Goal: Information Seeking & Learning: Check status

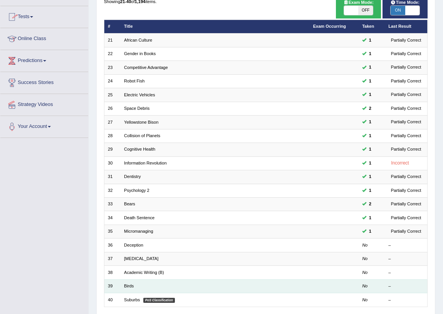
scroll to position [130, 0]
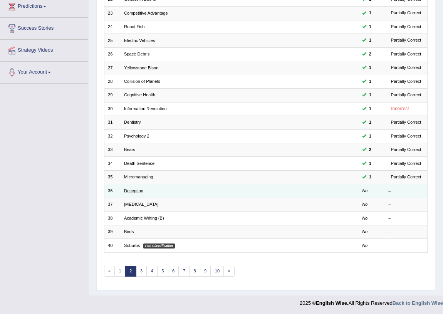
click at [130, 188] on link "Deception" at bounding box center [133, 190] width 19 height 5
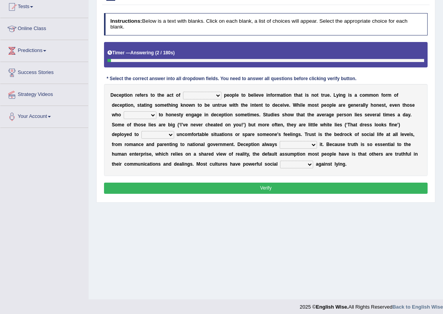
scroll to position [90, 0]
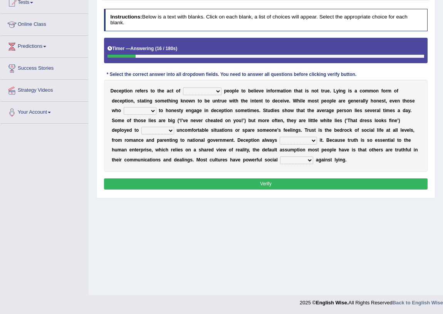
click at [218, 92] on select "discouraging forbidding detecting encouraging" at bounding box center [202, 91] width 38 height 8
select select "discouraging"
click at [183, 87] on select "discouraging forbidding detecting encouraging" at bounding box center [202, 91] width 38 height 8
click at [151, 109] on select "describe prescribe inscribe subscribe" at bounding box center [140, 111] width 33 height 8
select select "describe"
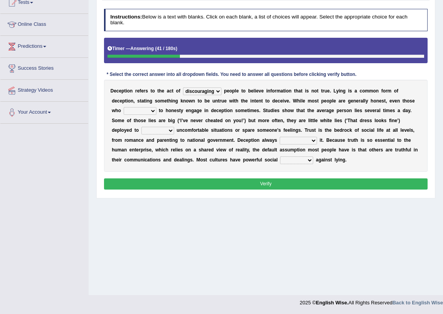
click at [124, 107] on select "describe prescribe inscribe subscribe" at bounding box center [140, 111] width 33 height 8
click at [168, 130] on select "contest illuminate disguise avoid" at bounding box center [157, 131] width 33 height 8
select select "avoid"
click at [141, 127] on select "contest illuminate disguise avoid" at bounding box center [157, 131] width 33 height 8
click at [312, 138] on select "undermines underscores undertakes underwrites" at bounding box center [297, 141] width 37 height 8
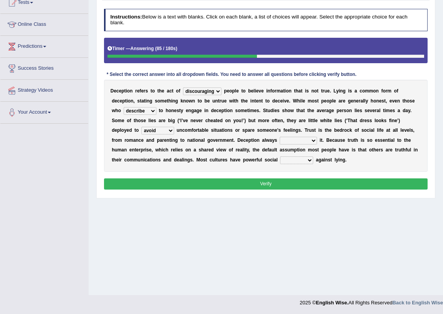
click at [333, 202] on div "Home Practice Reading & Writing: Fill In The Blanks Deception « Prev Next » Rep…" at bounding box center [266, 102] width 354 height 385
click at [312, 161] on select "ejections sanctions fractions inductions" at bounding box center [296, 160] width 33 height 8
select select "fractions"
click at [280, 156] on select "ejections sanctions fractions inductions" at bounding box center [296, 160] width 33 height 8
click at [312, 139] on select "undermines underscores undertakes underwrites" at bounding box center [297, 141] width 37 height 8
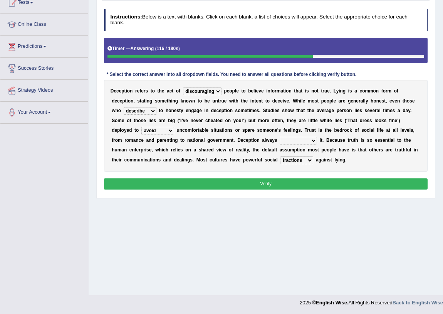
select select "undertakes"
click at [279, 137] on select "undermines underscores undertakes underwrites" at bounding box center [297, 141] width 37 height 8
click at [293, 178] on button "Verify" at bounding box center [266, 183] width 324 height 11
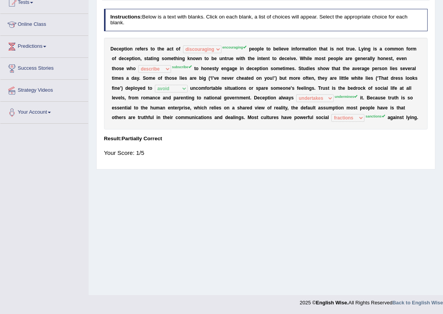
scroll to position [0, 0]
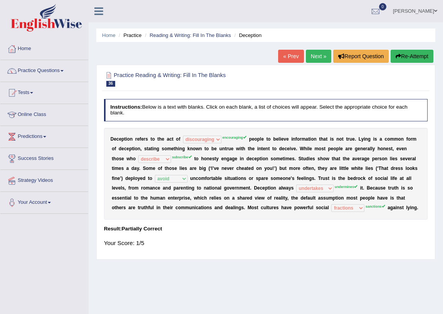
click at [313, 62] on link "Next »" at bounding box center [318, 56] width 25 height 13
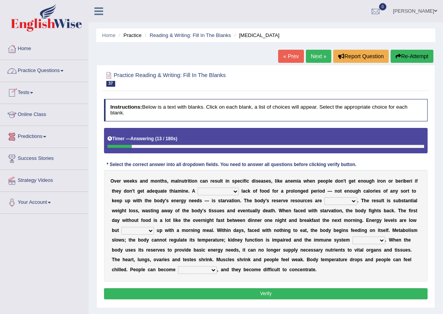
click at [28, 51] on link "Home" at bounding box center [44, 47] width 88 height 19
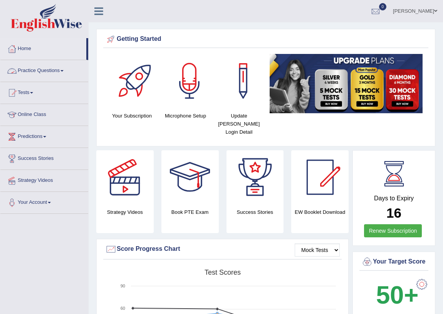
click at [62, 69] on link "Practice Questions" at bounding box center [44, 69] width 88 height 19
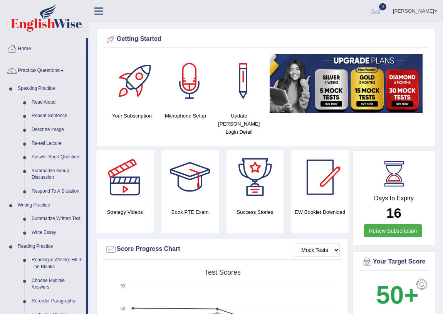
scroll to position [35, 0]
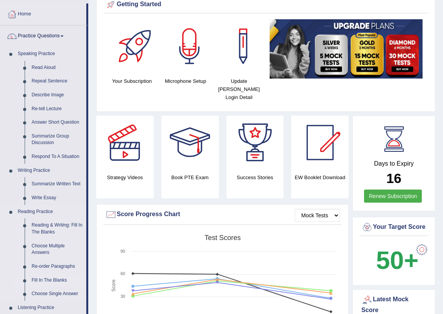
click at [43, 279] on link "Fill In The Blanks" at bounding box center [57, 280] width 58 height 14
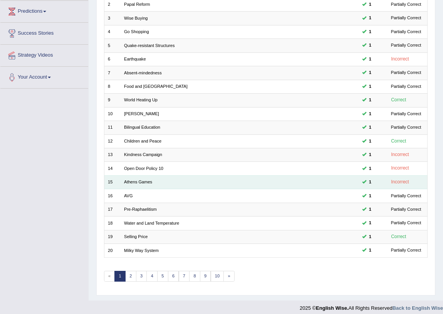
scroll to position [130, 0]
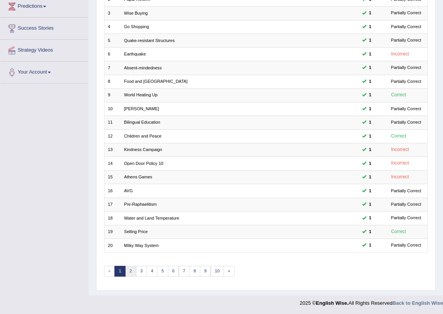
click at [130, 271] on link "2" at bounding box center [130, 271] width 11 height 11
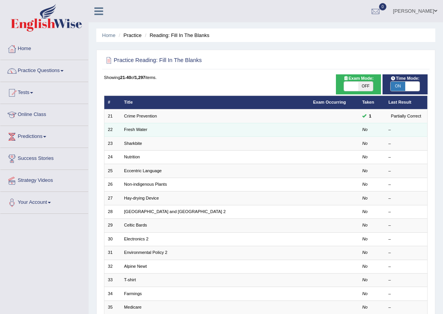
click at [137, 126] on td "Fresh Water" at bounding box center [214, 129] width 189 height 13
click at [141, 127] on link "Fresh Water" at bounding box center [135, 129] width 23 height 5
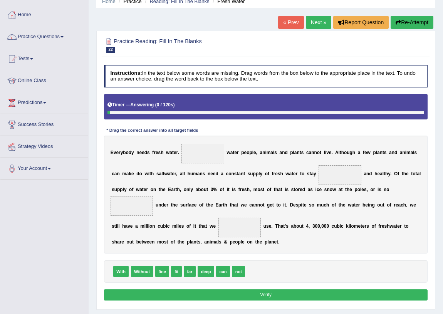
scroll to position [90, 0]
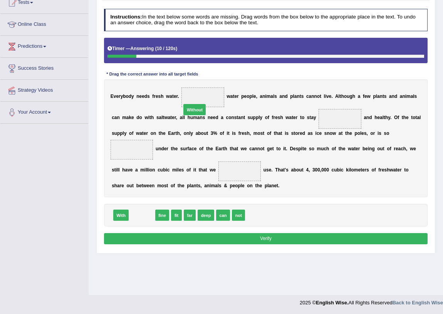
drag, startPoint x: 142, startPoint y: 216, endPoint x: 204, endPoint y: 92, distance: 138.9
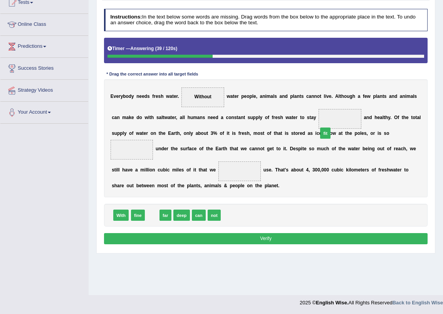
drag, startPoint x: 147, startPoint y: 212, endPoint x: 351, endPoint y: 116, distance: 225.2
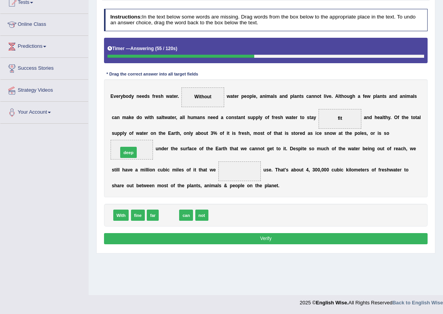
drag, startPoint x: 164, startPoint y: 216, endPoint x: 117, endPoint y: 142, distance: 87.6
drag, startPoint x: 162, startPoint y: 216, endPoint x: 251, endPoint y: 171, distance: 99.5
click at [256, 236] on button "Verify" at bounding box center [266, 238] width 324 height 11
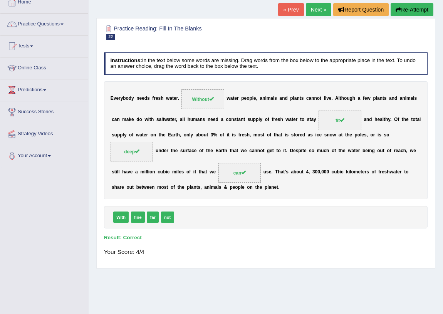
scroll to position [0, 0]
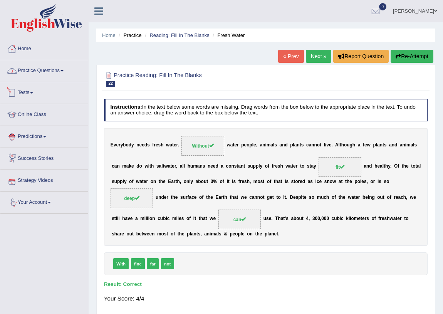
click at [66, 71] on link "Practice Questions" at bounding box center [44, 69] width 88 height 19
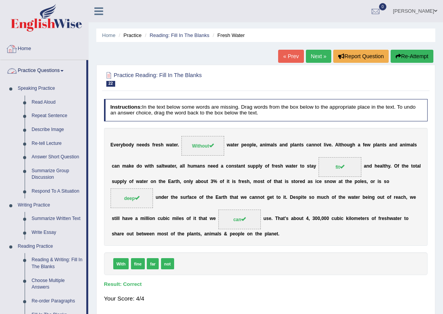
click at [67, 71] on link "Practice Questions" at bounding box center [43, 69] width 86 height 19
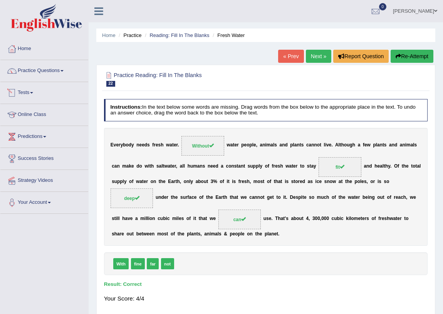
click at [33, 96] on link "Tests" at bounding box center [44, 91] width 88 height 19
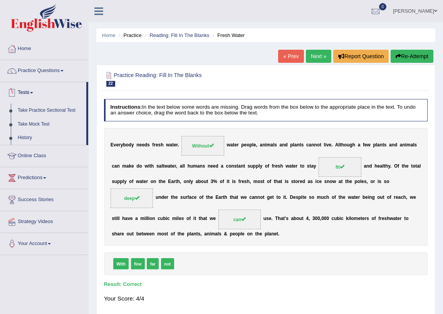
click at [32, 92] on span at bounding box center [31, 93] width 3 height 2
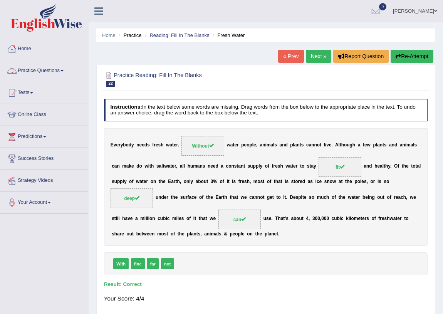
click at [59, 68] on link "Practice Questions" at bounding box center [44, 69] width 88 height 19
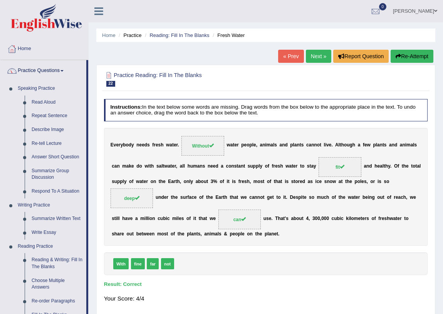
scroll to position [35, 0]
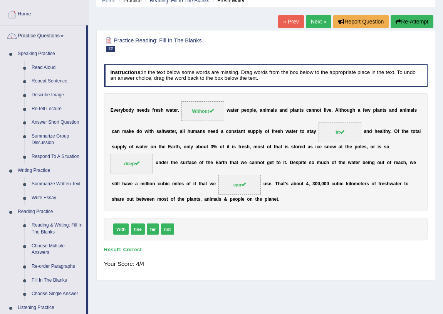
click at [58, 33] on link "Practice Questions" at bounding box center [43, 34] width 86 height 19
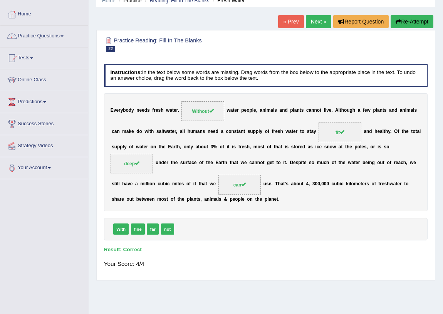
click at [61, 33] on link "Practice Questions" at bounding box center [44, 34] width 88 height 19
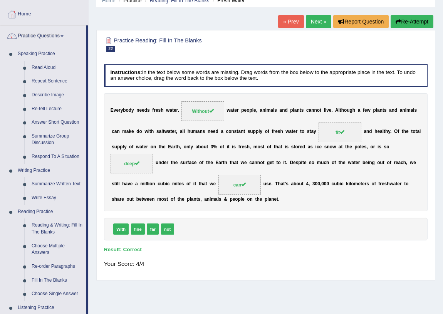
click at [62, 34] on link "Practice Questions" at bounding box center [43, 34] width 86 height 19
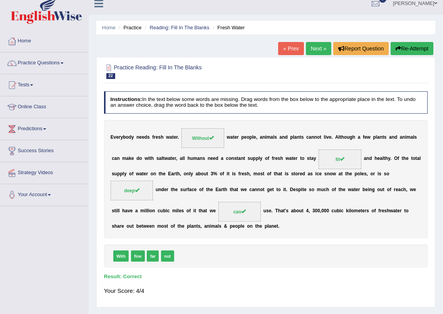
scroll to position [0, 0]
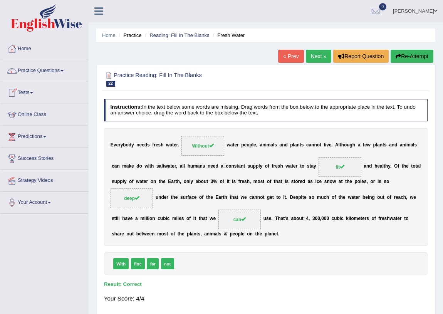
click at [33, 92] on span at bounding box center [31, 93] width 3 height 2
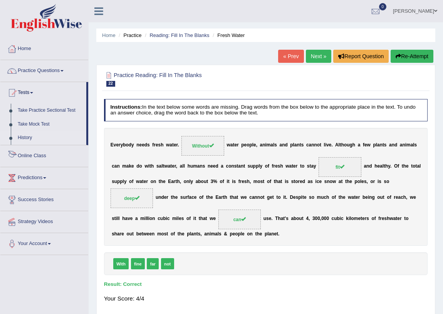
click at [33, 138] on link "History" at bounding box center [50, 138] width 72 height 14
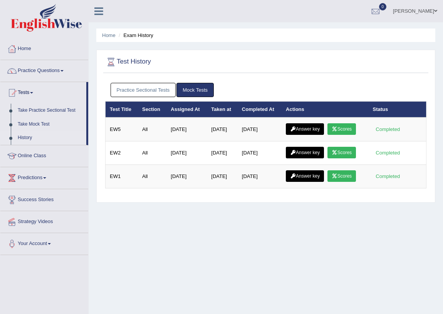
click at [133, 89] on link "Practice Sectional Tests" at bounding box center [142, 90] width 65 height 14
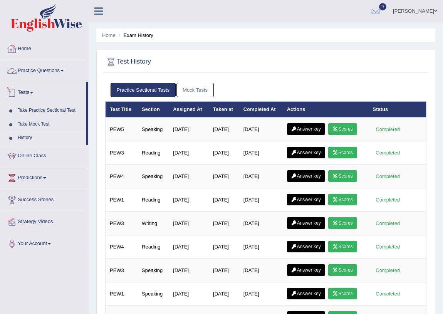
click at [29, 52] on link "Home" at bounding box center [44, 47] width 88 height 19
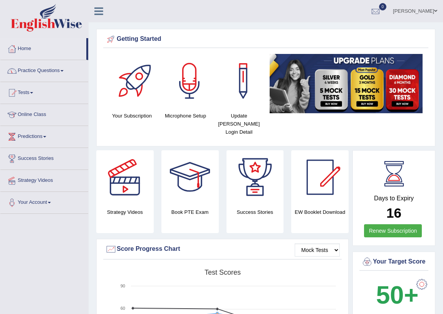
click at [60, 67] on link "Practice Questions" at bounding box center [44, 69] width 88 height 19
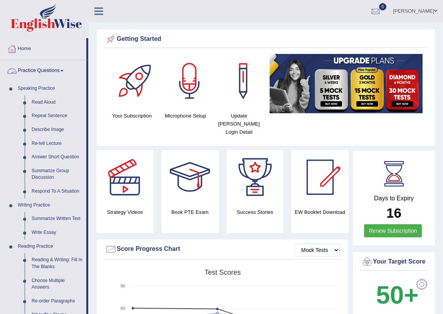
click at [64, 71] on span at bounding box center [61, 71] width 3 height 2
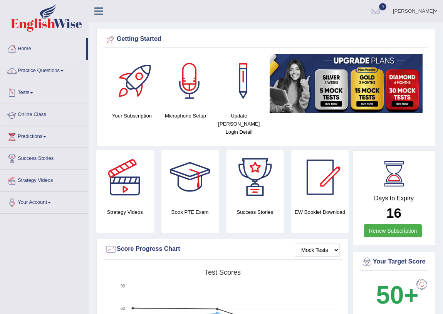
click at [33, 92] on span at bounding box center [31, 93] width 3 height 2
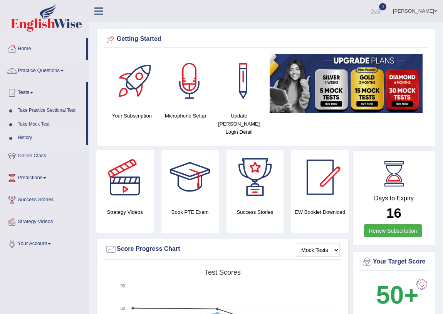
click at [26, 138] on link "History" at bounding box center [50, 138] width 72 height 14
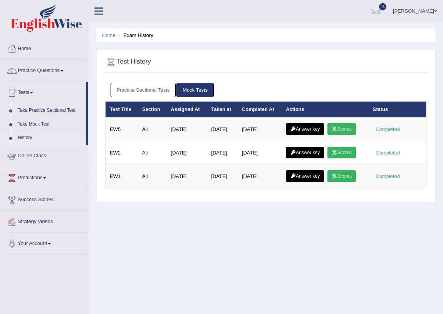
click at [146, 92] on link "Practice Sectional Tests" at bounding box center [142, 90] width 65 height 14
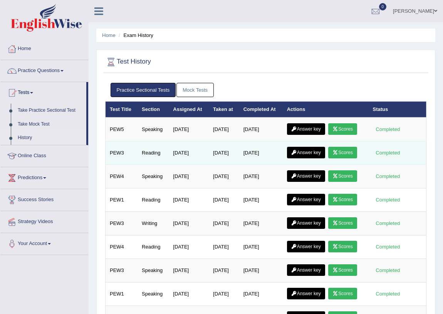
click at [306, 153] on link "Answer key" at bounding box center [306, 153] width 38 height 12
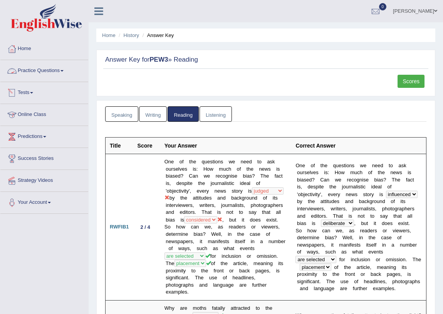
click at [62, 72] on link "Practice Questions" at bounding box center [44, 69] width 88 height 19
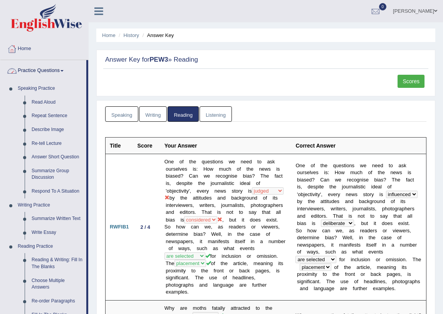
click at [65, 68] on link "Practice Questions" at bounding box center [43, 69] width 86 height 19
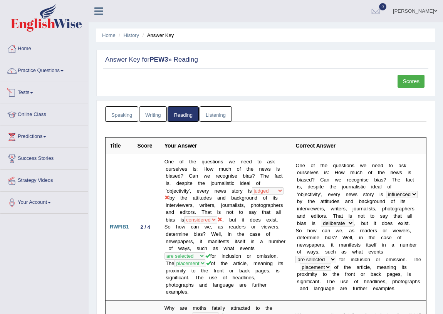
click at [33, 92] on span at bounding box center [31, 93] width 3 height 2
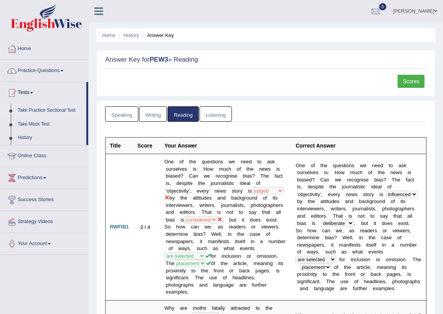
click at [57, 109] on link "Take Practice Sectional Test" at bounding box center [50, 111] width 72 height 14
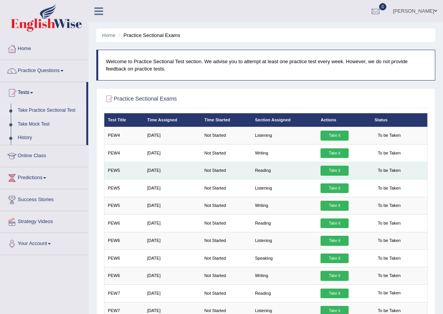
click at [338, 172] on link "Take it" at bounding box center [334, 171] width 28 height 10
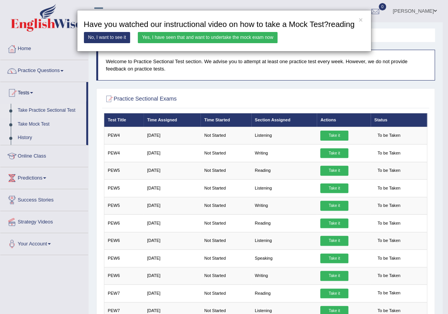
click at [237, 38] on link "Yes, I have seen that and want to undertake the mock exam now" at bounding box center [208, 37] width 140 height 11
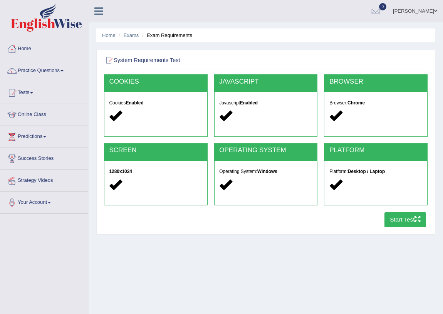
click at [395, 223] on button "Start Test" at bounding box center [405, 219] width 42 height 15
click at [29, 50] on link "Home" at bounding box center [44, 47] width 88 height 19
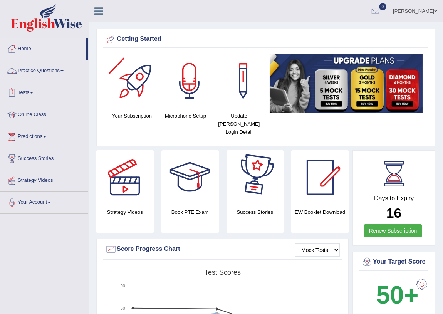
click at [62, 70] on link "Practice Questions" at bounding box center [44, 69] width 88 height 19
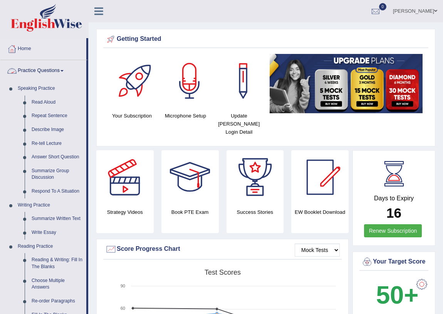
click at [64, 72] on link "Practice Questions" at bounding box center [43, 69] width 86 height 19
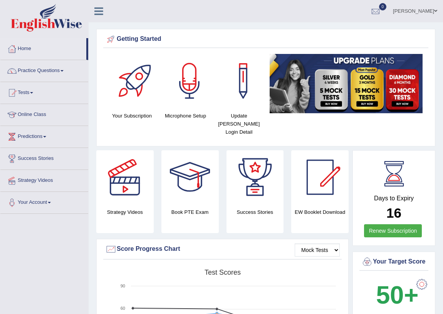
click at [64, 73] on link "Practice Questions" at bounding box center [44, 69] width 88 height 19
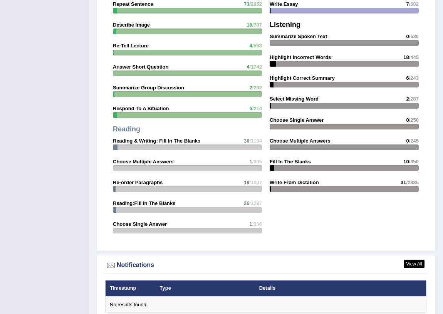
scroll to position [910, 0]
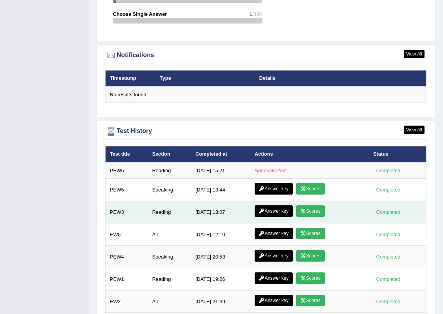
click at [273, 206] on link "Answer key" at bounding box center [273, 211] width 38 height 12
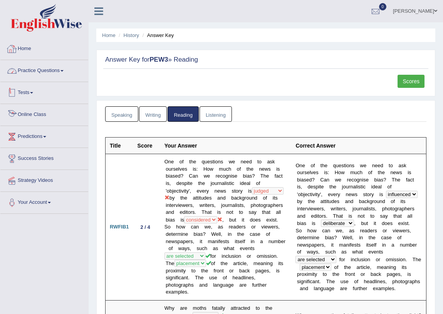
click at [23, 51] on link "Home" at bounding box center [44, 47] width 88 height 19
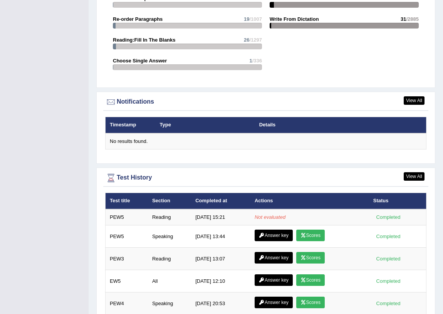
scroll to position [910, 0]
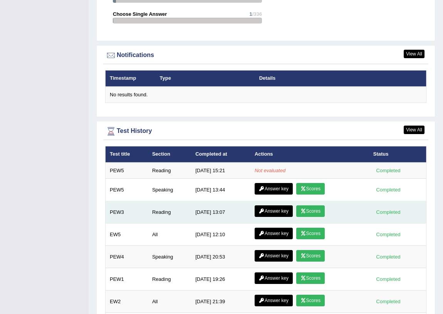
click at [314, 214] on link "Scores" at bounding box center [310, 211] width 28 height 12
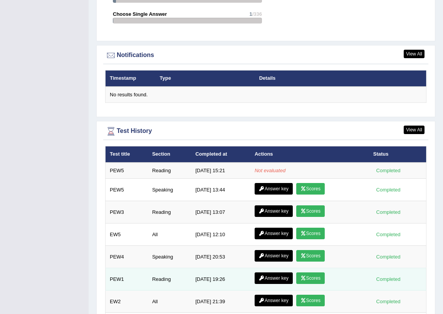
click at [314, 279] on link "Scores" at bounding box center [310, 278] width 28 height 12
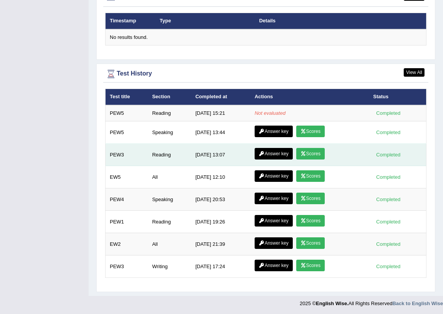
click at [314, 153] on link "Scores" at bounding box center [310, 154] width 28 height 12
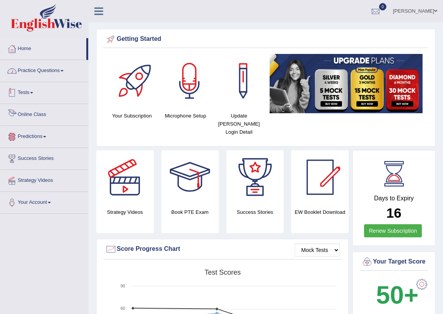
click at [63, 71] on span at bounding box center [61, 71] width 3 height 2
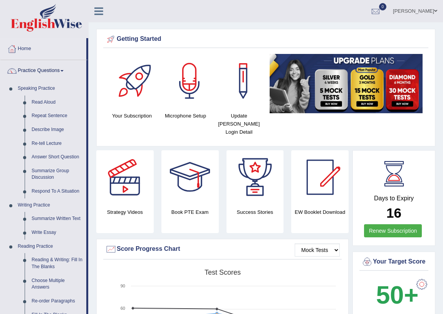
click at [64, 70] on span at bounding box center [61, 71] width 3 height 2
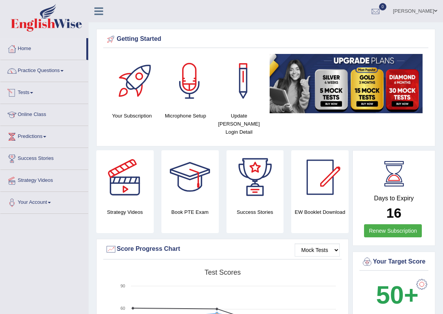
click at [35, 90] on link "Tests" at bounding box center [44, 91] width 88 height 19
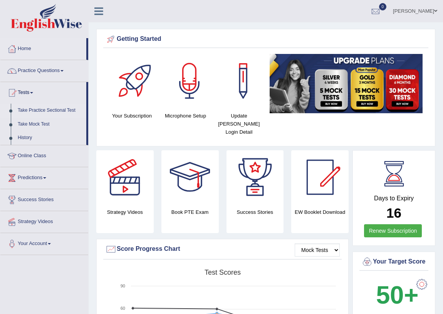
click at [56, 108] on link "Take Practice Sectional Test" at bounding box center [50, 111] width 72 height 14
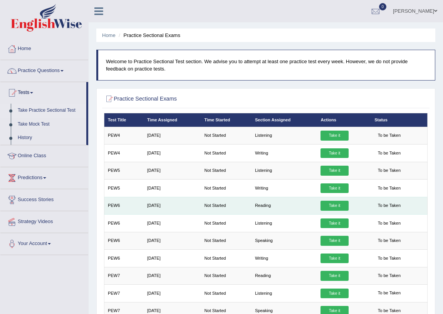
click at [325, 205] on link "Take it" at bounding box center [334, 206] width 28 height 10
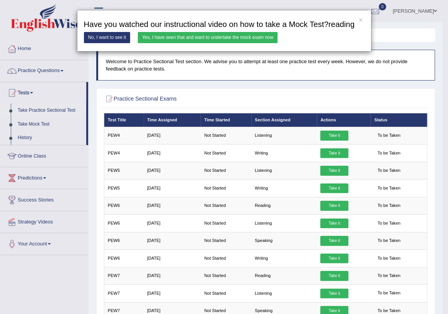
click at [263, 26] on h3 "Have you watched our instructional video on how to take a Mock Test?reading" at bounding box center [224, 24] width 281 height 8
click at [259, 35] on link "Yes, I have seen that and want to undertake the mock exam now" at bounding box center [208, 37] width 140 height 11
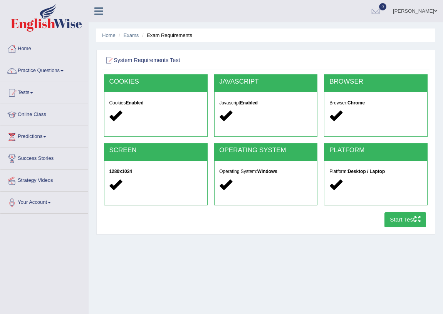
click at [391, 221] on button "Start Test" at bounding box center [405, 219] width 42 height 15
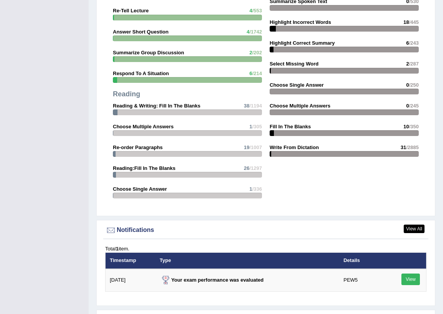
scroll to position [874, 0]
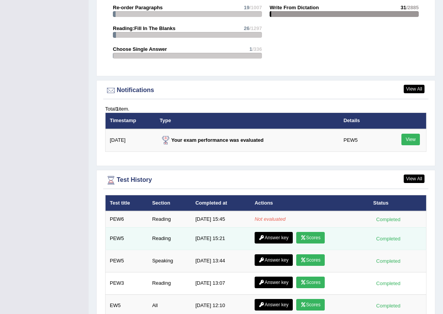
click at [300, 237] on icon at bounding box center [303, 237] width 6 height 5
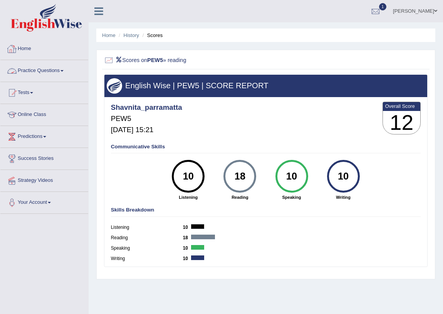
click at [10, 53] on div at bounding box center [12, 49] width 12 height 12
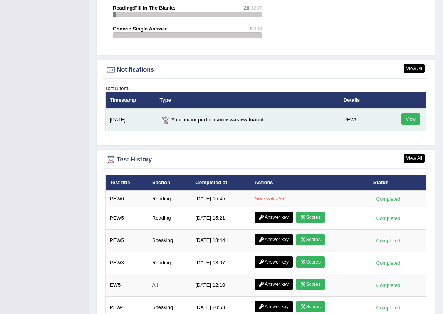
scroll to position [910, 0]
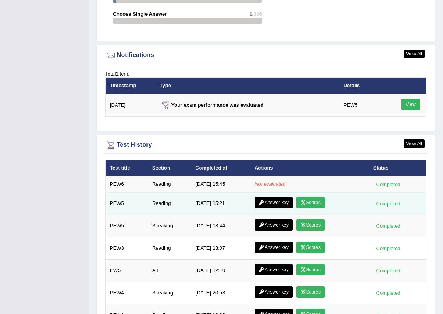
click at [284, 206] on link "Answer key" at bounding box center [273, 203] width 38 height 12
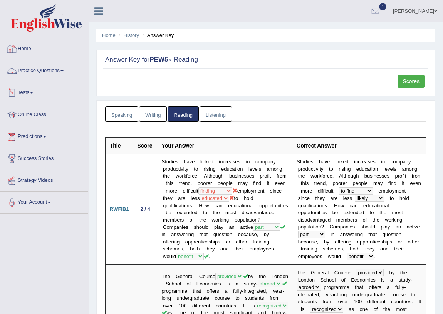
click at [19, 48] on link "Home" at bounding box center [44, 47] width 88 height 19
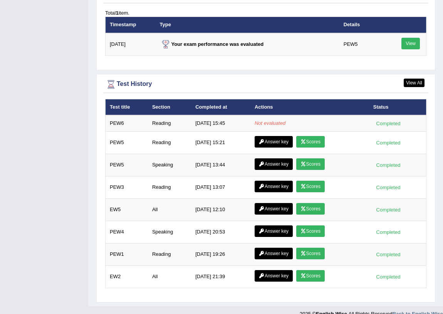
scroll to position [980, 0]
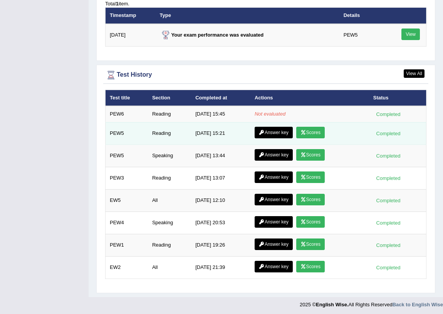
click at [301, 134] on icon at bounding box center [303, 132] width 6 height 5
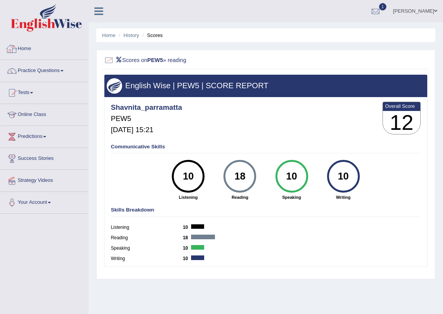
click at [31, 48] on link "Home" at bounding box center [44, 47] width 88 height 19
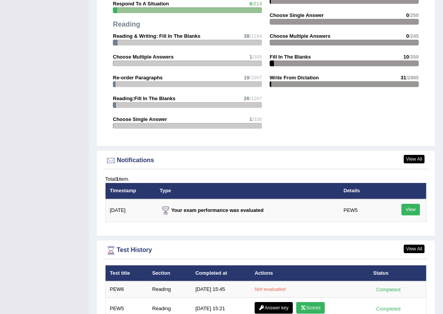
scroll to position [910, 0]
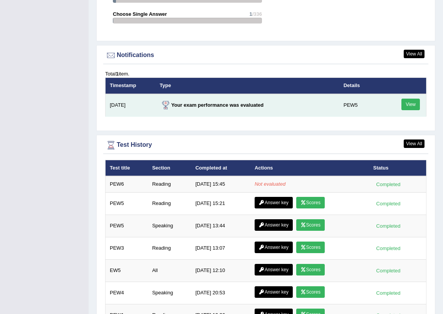
click at [414, 105] on link "View" at bounding box center [410, 105] width 18 height 12
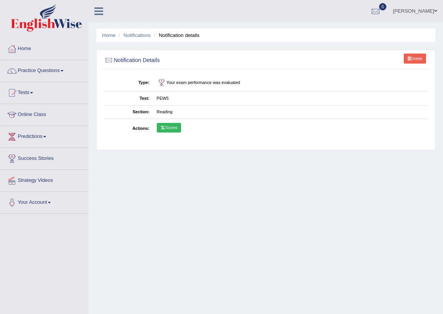
click at [165, 129] on link "Scores" at bounding box center [169, 128] width 24 height 10
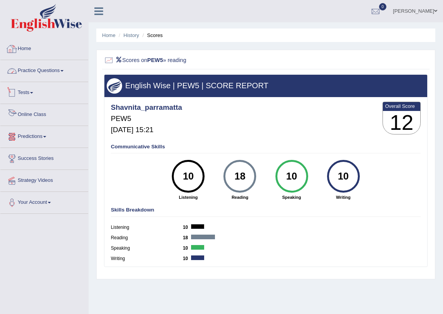
click at [27, 52] on link "Home" at bounding box center [44, 47] width 88 height 19
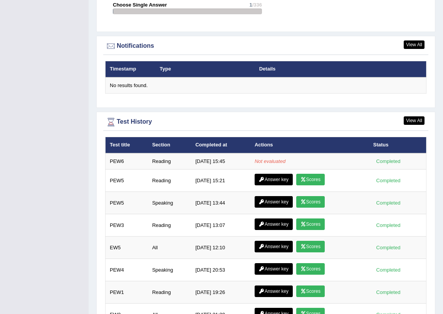
scroll to position [967, 0]
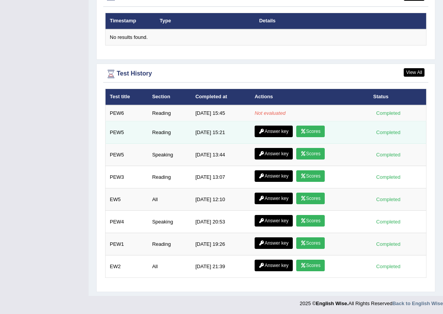
click at [279, 131] on link "Answer key" at bounding box center [273, 131] width 38 height 12
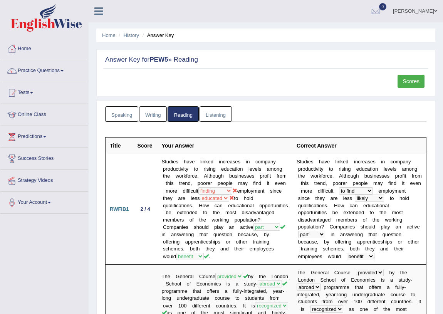
click at [125, 107] on link "Speaking" at bounding box center [121, 114] width 33 height 16
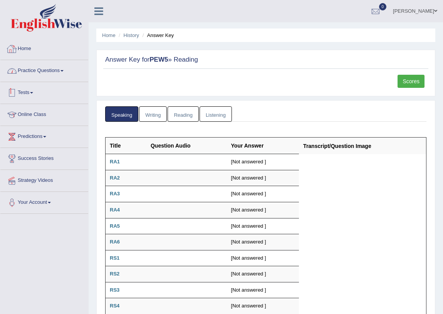
click at [23, 49] on link "Home" at bounding box center [44, 47] width 88 height 19
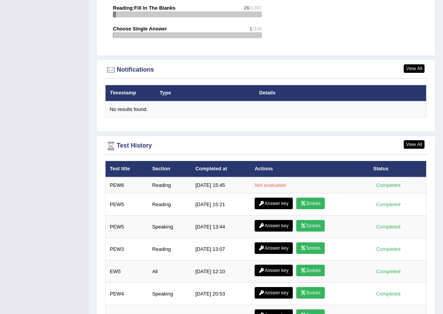
scroll to position [945, 0]
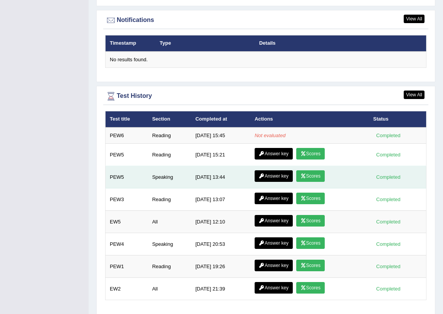
click at [265, 180] on link "Answer key" at bounding box center [273, 176] width 38 height 12
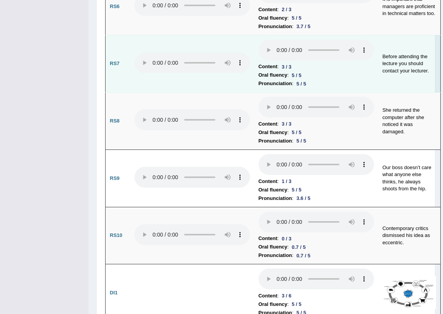
scroll to position [1155, 0]
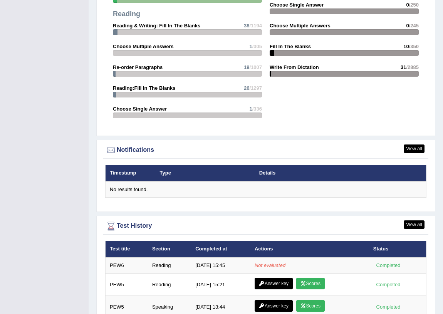
scroll to position [910, 0]
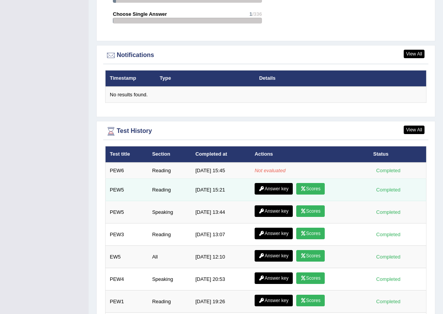
click at [267, 190] on link "Answer key" at bounding box center [273, 189] width 38 height 12
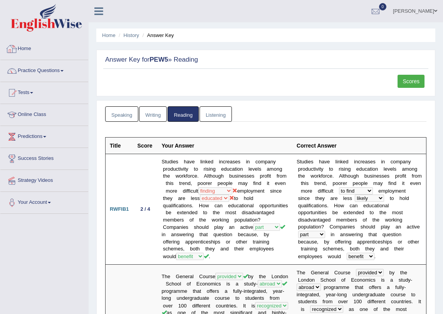
click at [28, 55] on link "Home" at bounding box center [44, 47] width 88 height 19
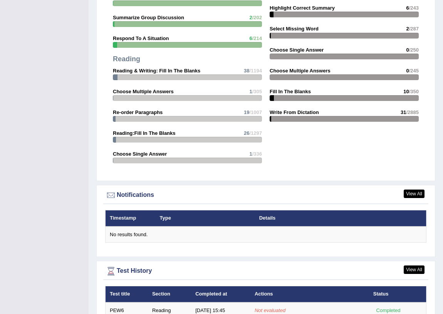
scroll to position [910, 0]
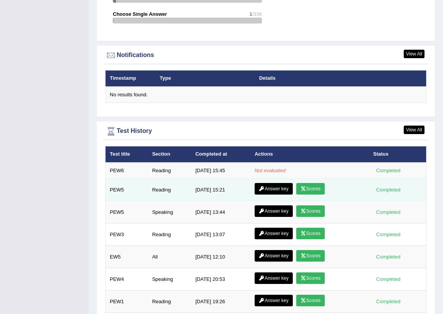
click at [311, 189] on link "Scores" at bounding box center [310, 189] width 28 height 12
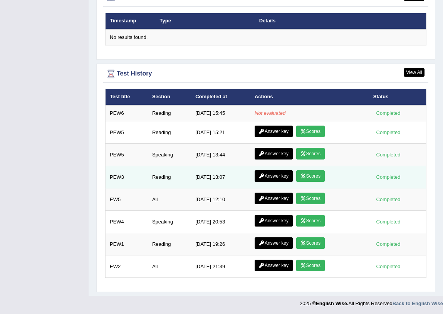
click at [320, 178] on link "Scores" at bounding box center [310, 176] width 28 height 12
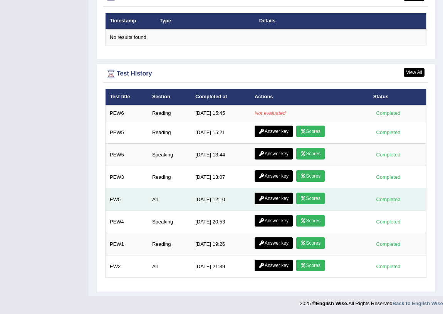
click at [271, 196] on link "Answer key" at bounding box center [273, 198] width 38 height 12
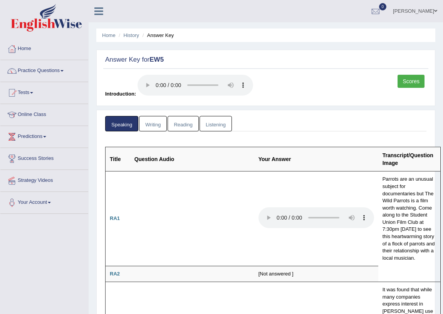
click at [144, 121] on link "Writing" at bounding box center [153, 124] width 28 height 16
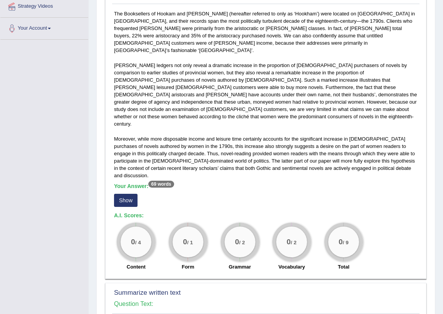
scroll to position [175, 0]
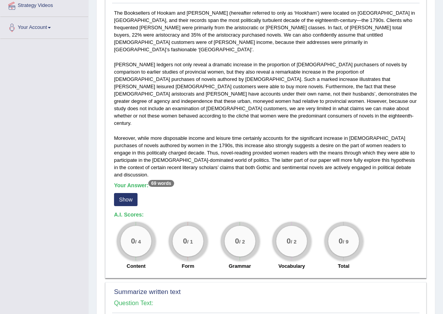
click at [131, 193] on button "Show" at bounding box center [125, 199] width 23 height 13
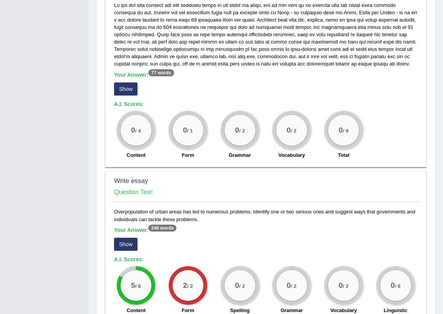
scroll to position [570, 0]
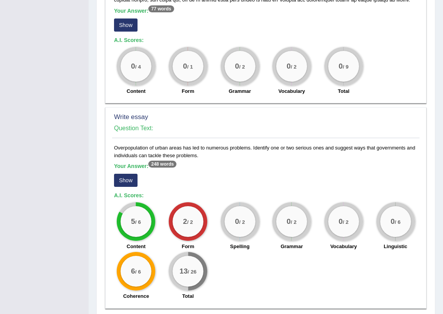
click at [132, 174] on button "Show" at bounding box center [125, 180] width 23 height 13
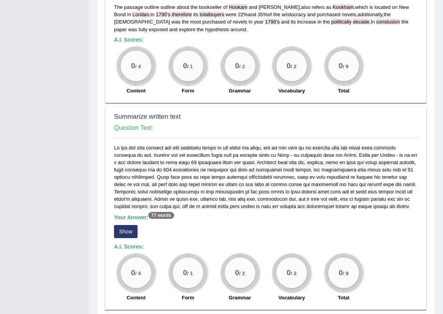
scroll to position [364, 0]
click at [123, 225] on button "Show" at bounding box center [125, 231] width 23 height 13
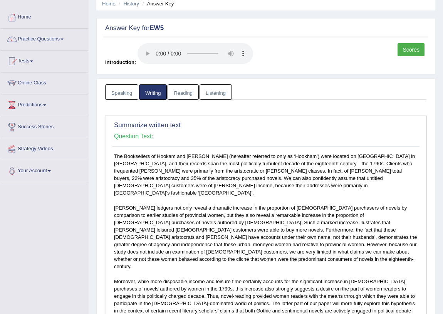
scroll to position [0, 0]
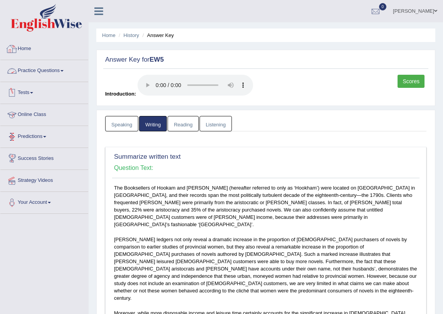
click at [19, 45] on link "Home" at bounding box center [44, 47] width 88 height 19
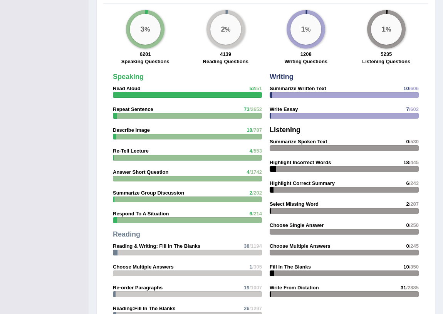
scroll to position [490, 0]
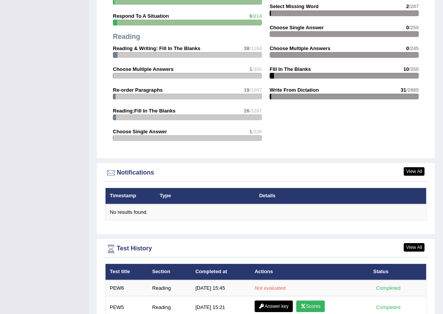
scroll to position [722, 0]
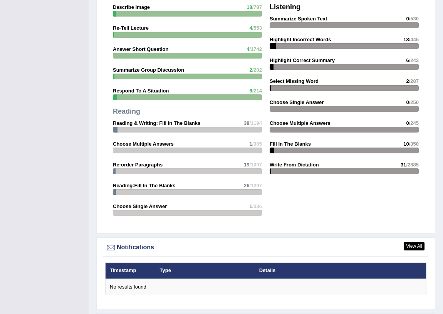
scroll to position [801, 0]
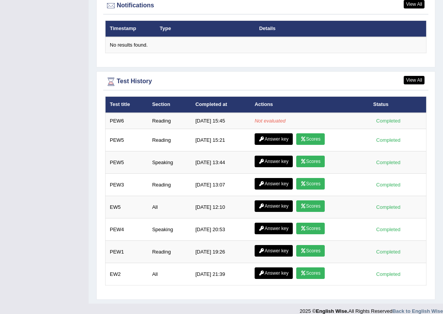
scroll to position [967, 0]
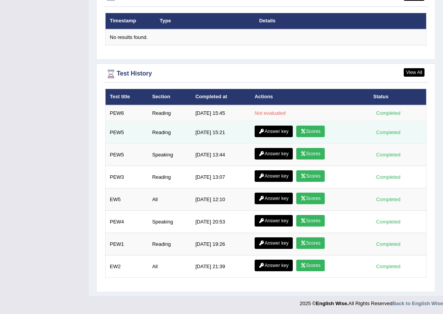
click at [316, 134] on link "Scores" at bounding box center [310, 131] width 28 height 12
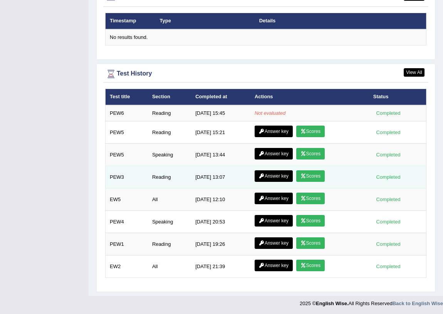
click at [300, 176] on icon at bounding box center [303, 176] width 6 height 5
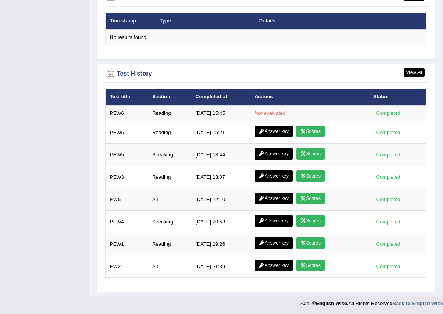
scroll to position [967, 0]
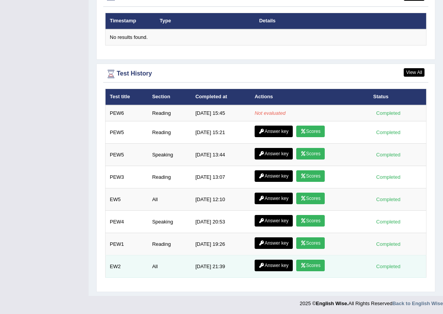
click at [282, 266] on link "Answer key" at bounding box center [273, 265] width 38 height 12
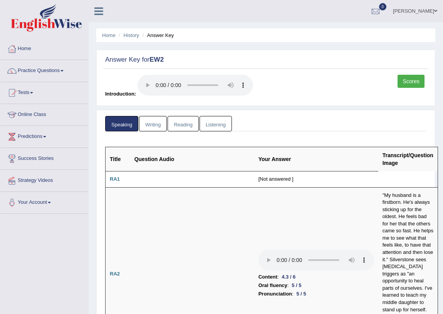
click at [158, 123] on link "Writing" at bounding box center [153, 124] width 28 height 16
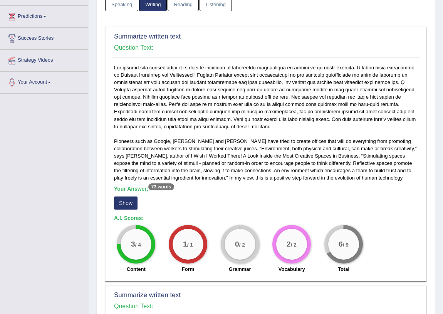
scroll to position [175, 0]
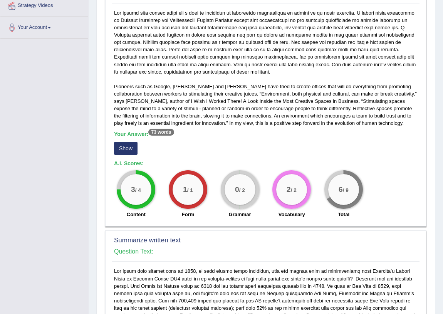
click at [116, 149] on button "Show" at bounding box center [125, 148] width 23 height 13
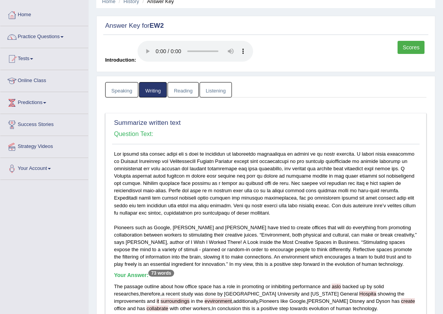
scroll to position [0, 0]
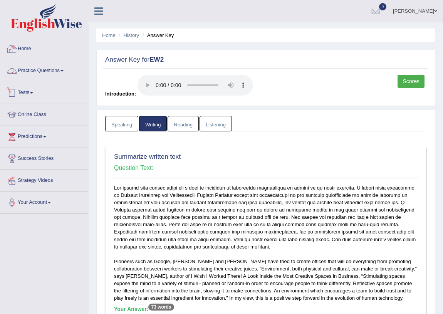
click at [33, 48] on link "Home" at bounding box center [44, 47] width 88 height 19
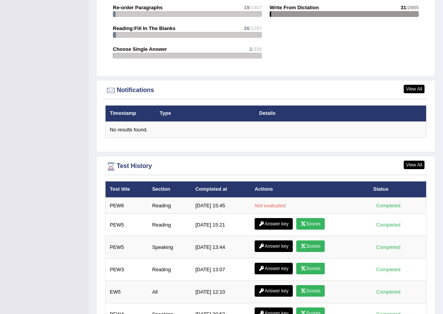
scroll to position [967, 0]
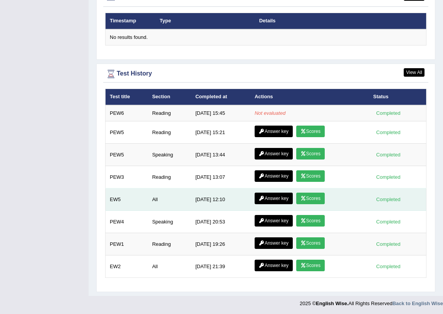
click at [271, 196] on link "Answer key" at bounding box center [273, 198] width 38 height 12
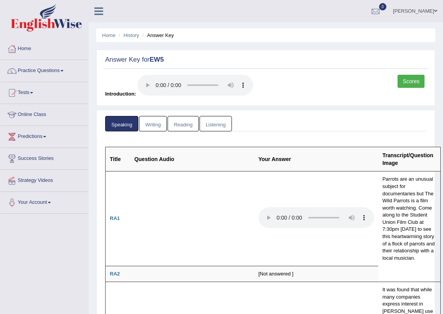
click at [143, 126] on link "Writing" at bounding box center [153, 124] width 28 height 16
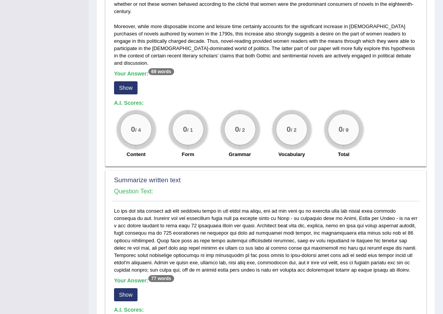
scroll to position [315, 0]
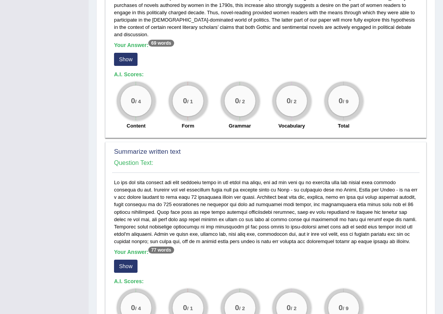
click at [130, 259] on button "Show" at bounding box center [125, 265] width 23 height 13
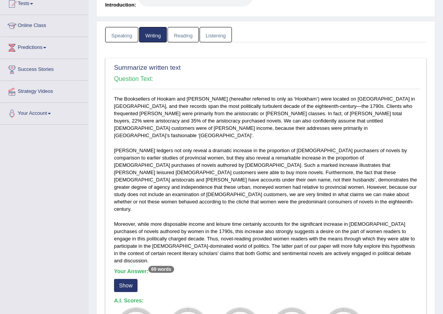
scroll to position [0, 0]
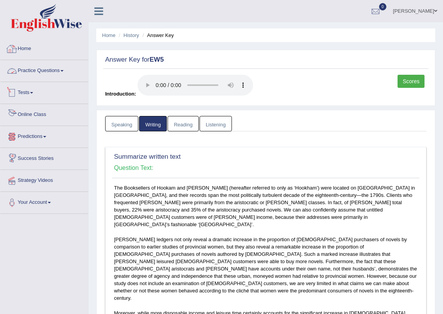
click at [25, 48] on link "Home" at bounding box center [44, 47] width 88 height 19
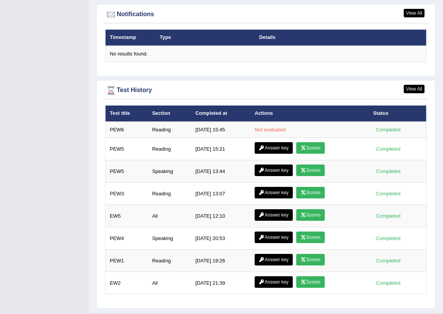
scroll to position [967, 0]
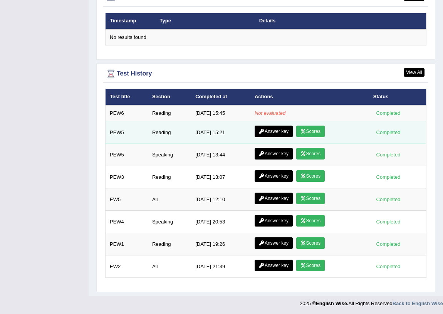
click at [304, 131] on icon at bounding box center [303, 131] width 6 height 5
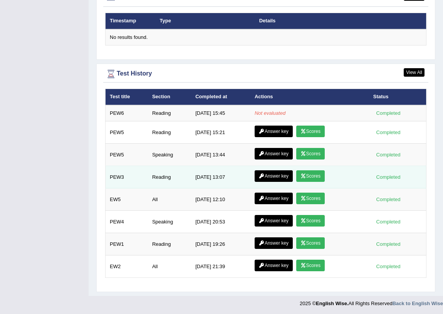
click at [305, 177] on icon at bounding box center [303, 176] width 6 height 5
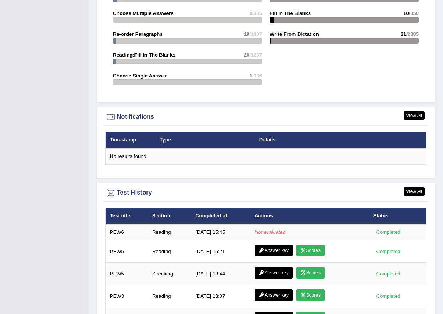
scroll to position [827, 0]
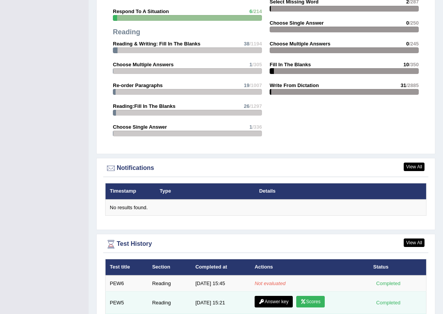
scroll to position [862, 0]
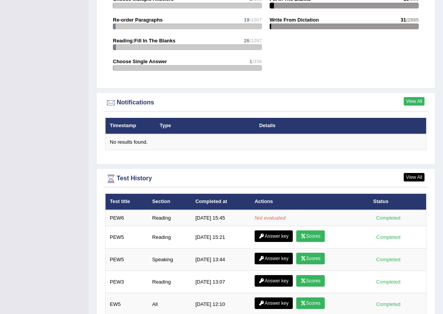
click at [410, 98] on link "View All" at bounding box center [413, 101] width 21 height 8
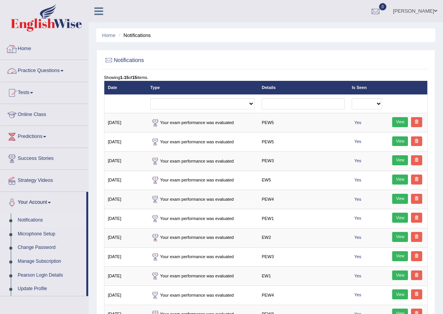
click at [22, 48] on link "Home" at bounding box center [44, 47] width 88 height 19
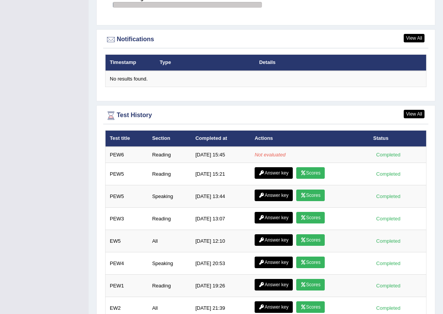
scroll to position [945, 0]
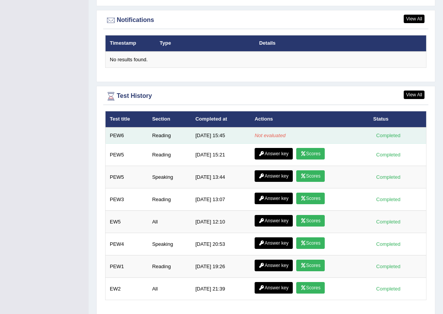
click at [213, 135] on td "9/27/25 15:45" at bounding box center [220, 135] width 59 height 16
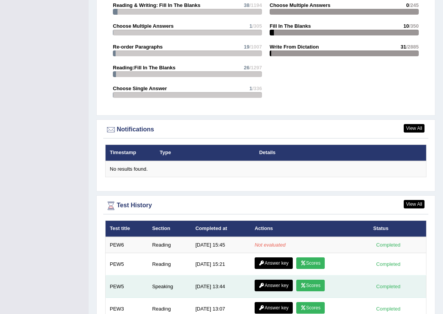
scroll to position [919, 0]
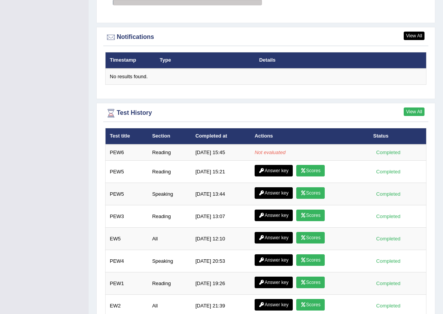
click at [406, 114] on link "View All" at bounding box center [413, 111] width 21 height 8
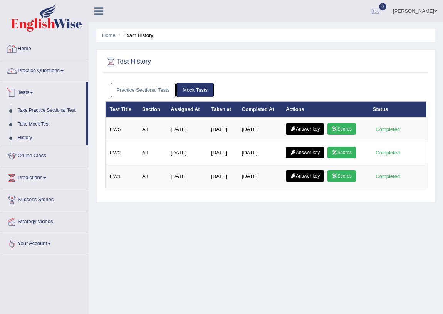
click at [29, 47] on link "Home" at bounding box center [44, 47] width 88 height 19
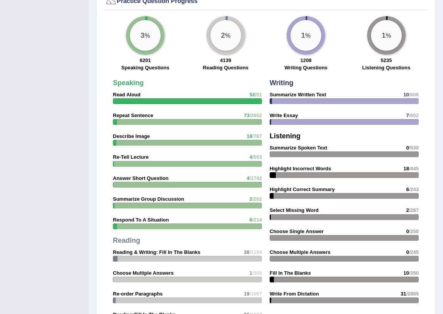
scroll to position [582, 0]
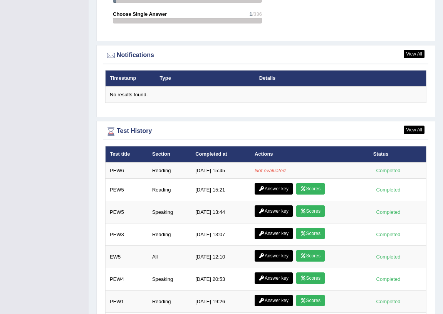
scroll to position [967, 0]
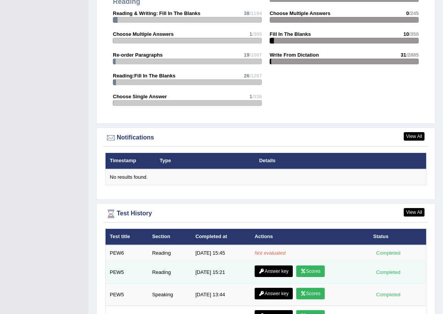
scroll to position [945, 0]
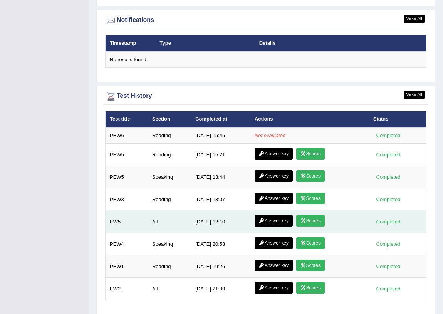
click at [313, 223] on link "Scores" at bounding box center [310, 221] width 28 height 12
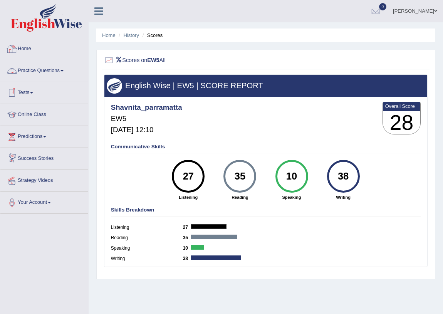
click at [12, 47] on div at bounding box center [12, 49] width 12 height 12
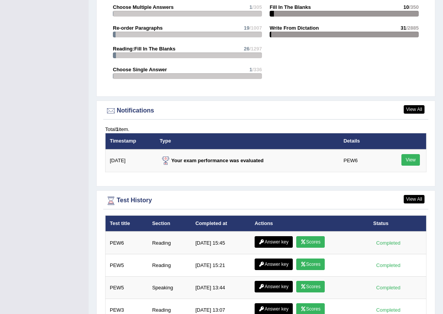
scroll to position [945, 0]
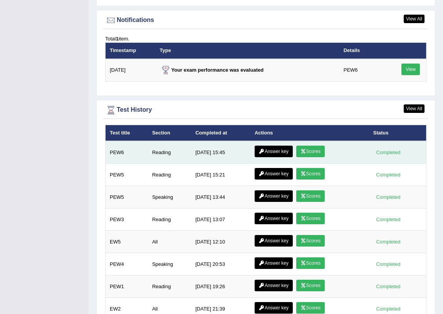
click at [310, 154] on link "Scores" at bounding box center [310, 151] width 28 height 12
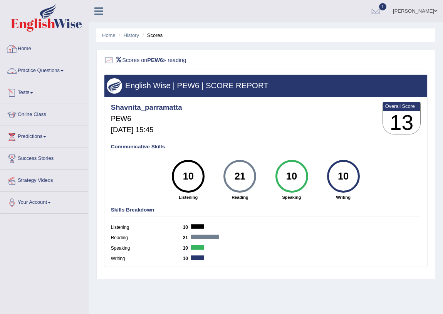
click at [9, 45] on div at bounding box center [12, 49] width 12 height 12
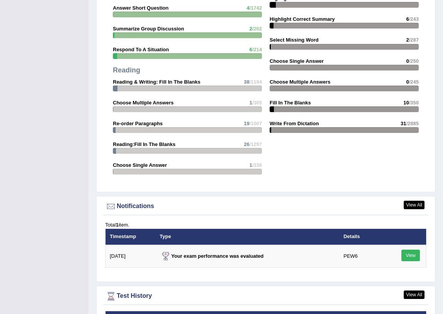
scroll to position [839, 0]
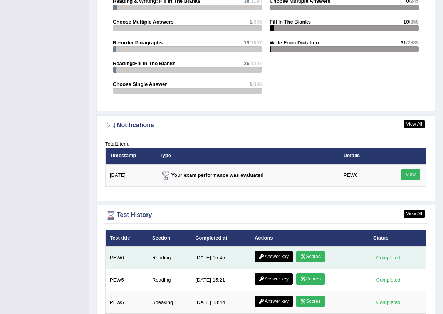
click at [279, 254] on link "Answer key" at bounding box center [273, 257] width 38 height 12
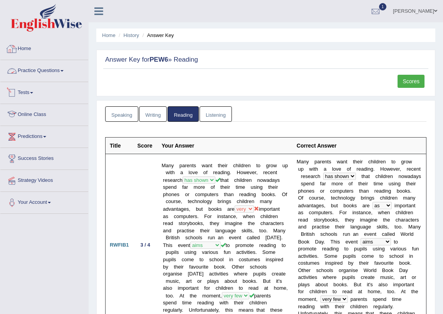
click at [22, 48] on link "Home" at bounding box center [44, 47] width 88 height 19
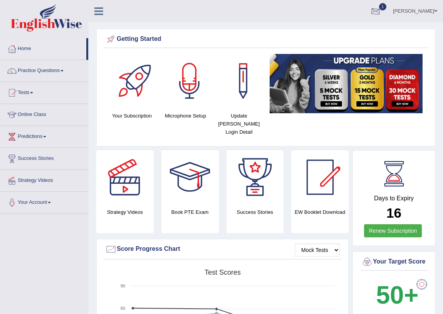
click at [373, 13] on div at bounding box center [376, 12] width 12 height 12
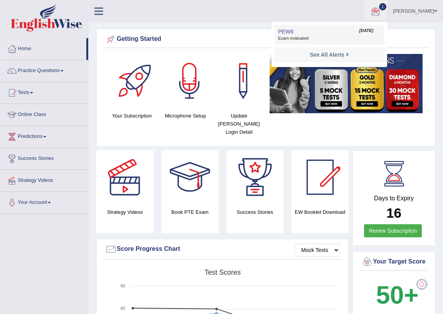
click at [293, 35] on span "Exam evaluated" at bounding box center [329, 38] width 102 height 6
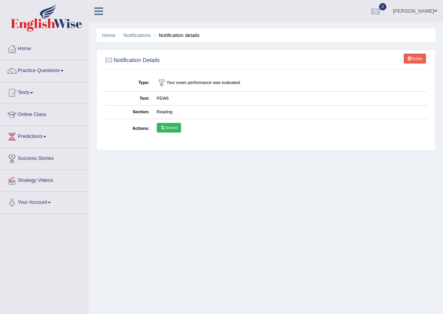
click at [176, 129] on link "Scores" at bounding box center [169, 128] width 24 height 10
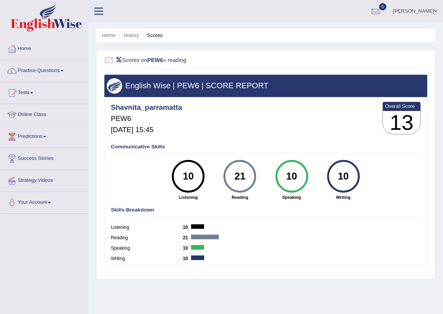
click at [10, 47] on div at bounding box center [12, 49] width 12 height 12
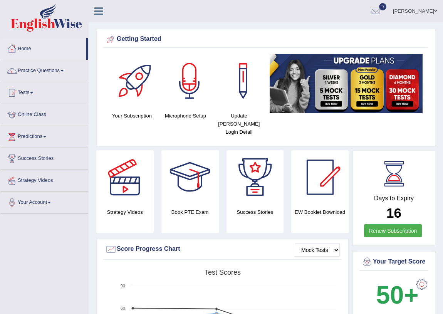
click at [435, 9] on span at bounding box center [435, 10] width 3 height 5
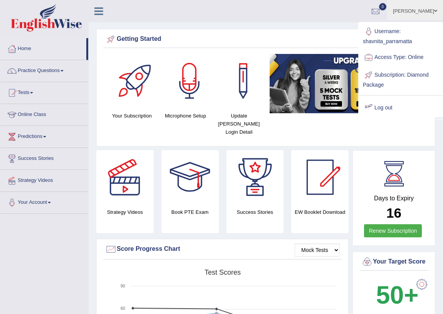
click at [381, 106] on link "Log out" at bounding box center [400, 108] width 83 height 18
